Goal: Transaction & Acquisition: Purchase product/service

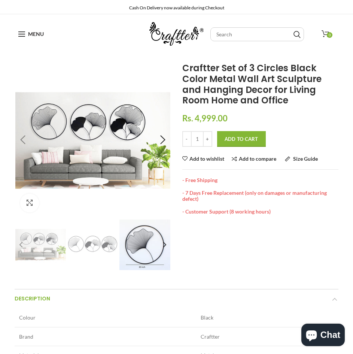
click at [103, 242] on img at bounding box center [92, 244] width 51 height 51
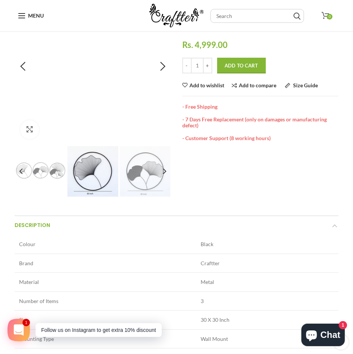
scroll to position [75, 0]
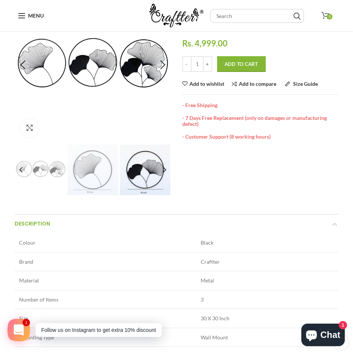
click at [90, 162] on img at bounding box center [92, 170] width 51 height 51
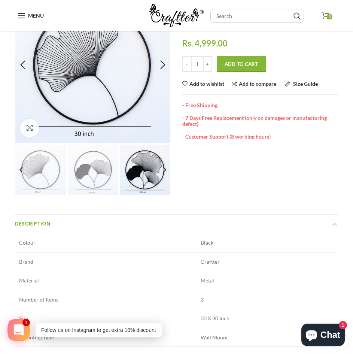
click at [86, 173] on img at bounding box center [93, 170] width 51 height 51
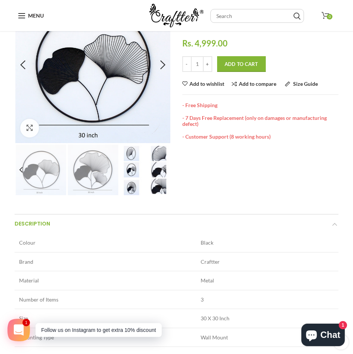
click at [100, 176] on img at bounding box center [93, 170] width 51 height 51
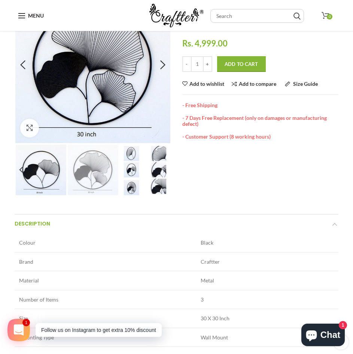
click at [97, 170] on img at bounding box center [93, 170] width 51 height 51
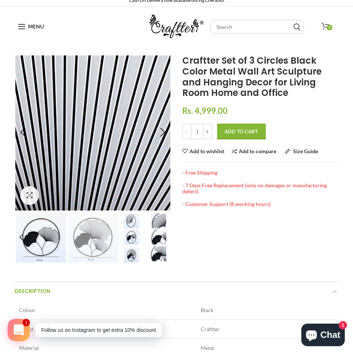
scroll to position [0, 0]
